Goal: Information Seeking & Learning: Learn about a topic

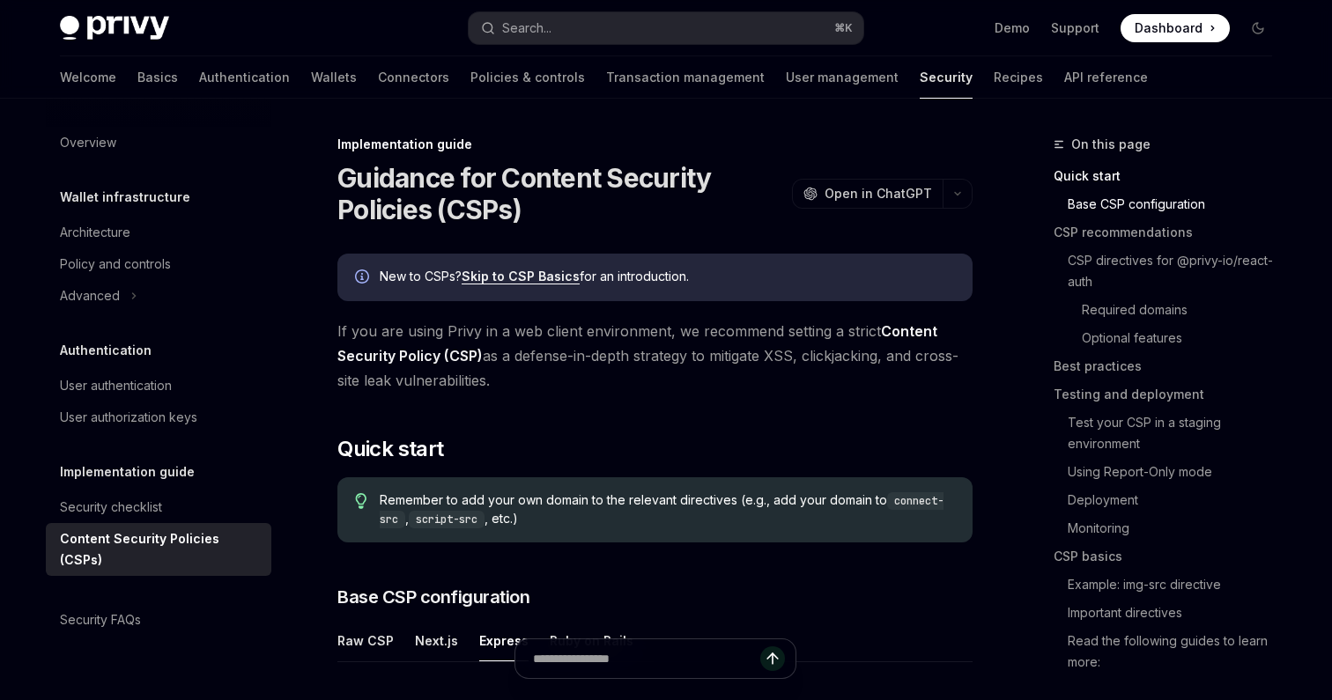
scroll to position [503, 0]
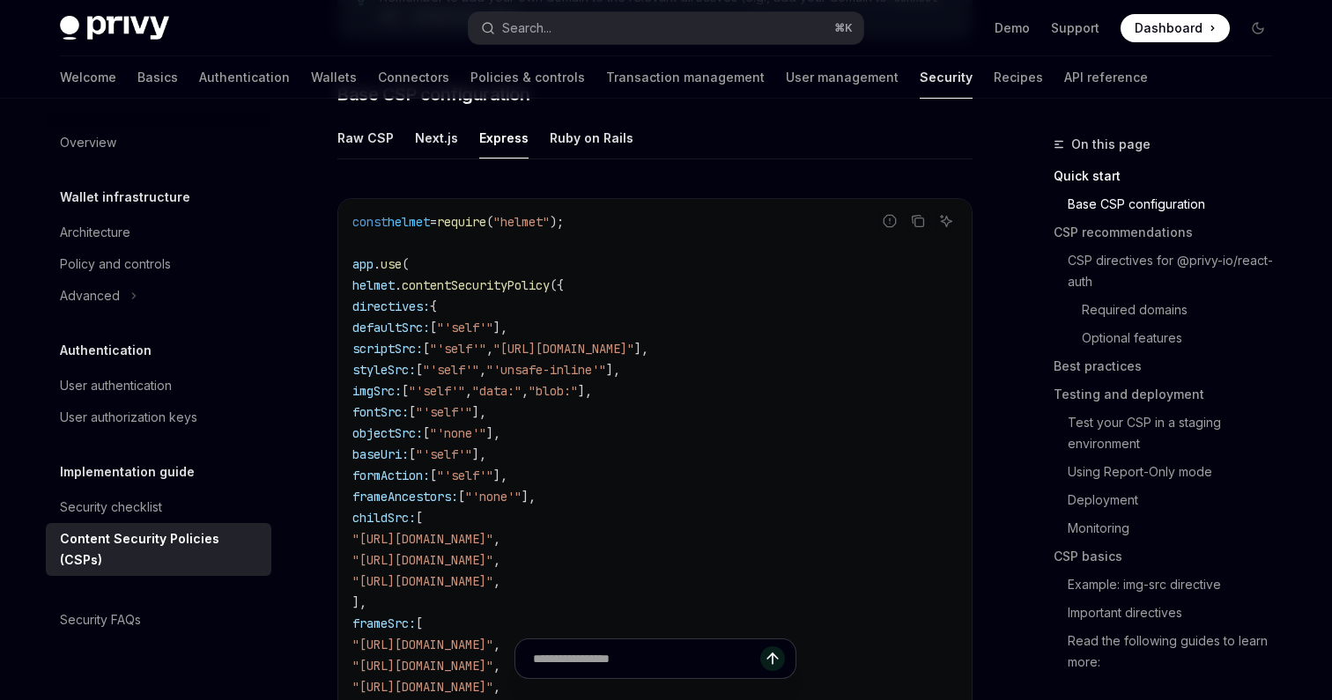
type textarea "*"
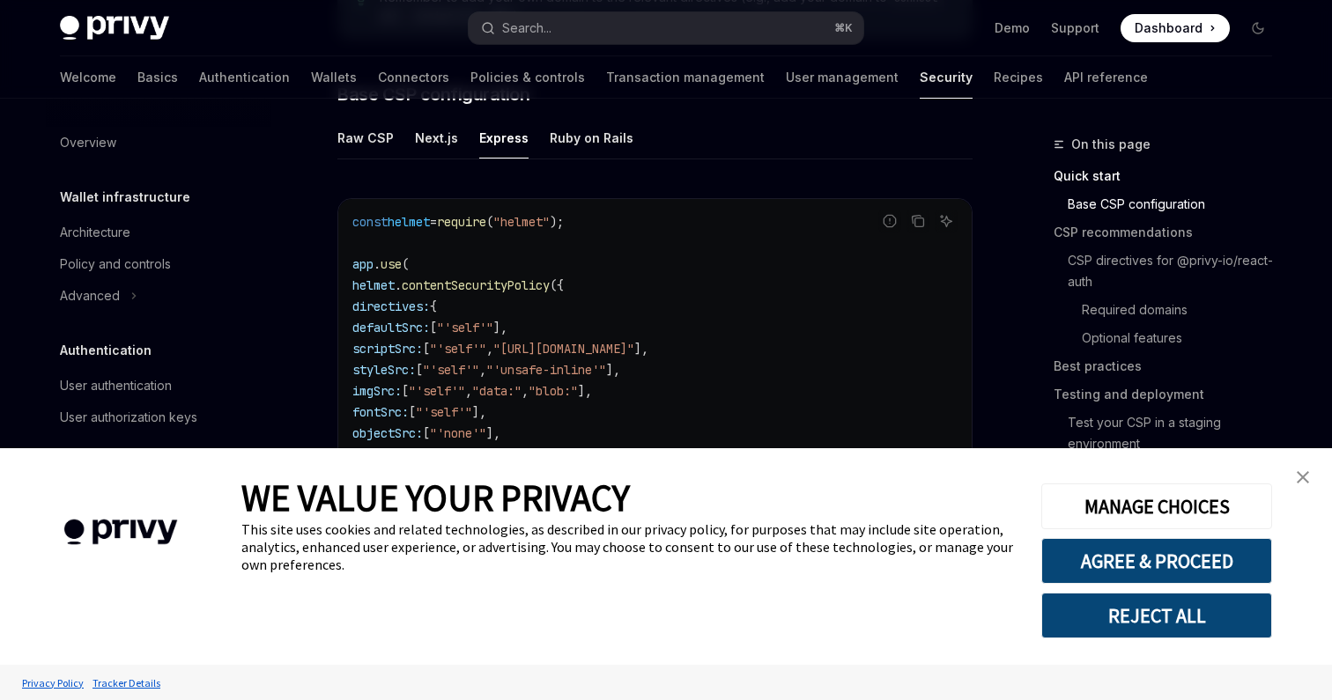
click at [1299, 475] on img "close banner" at bounding box center [1303, 477] width 12 height 12
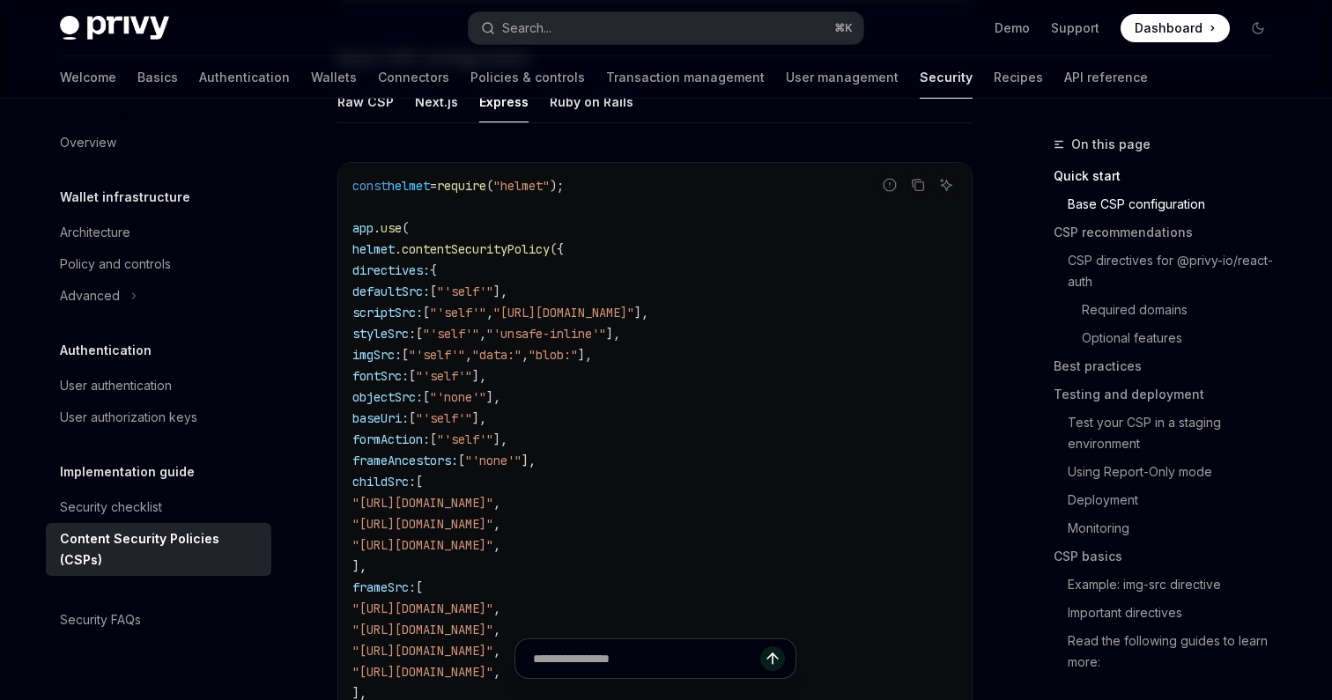
scroll to position [521, 0]
